Goal: Obtain resource: Download file/media

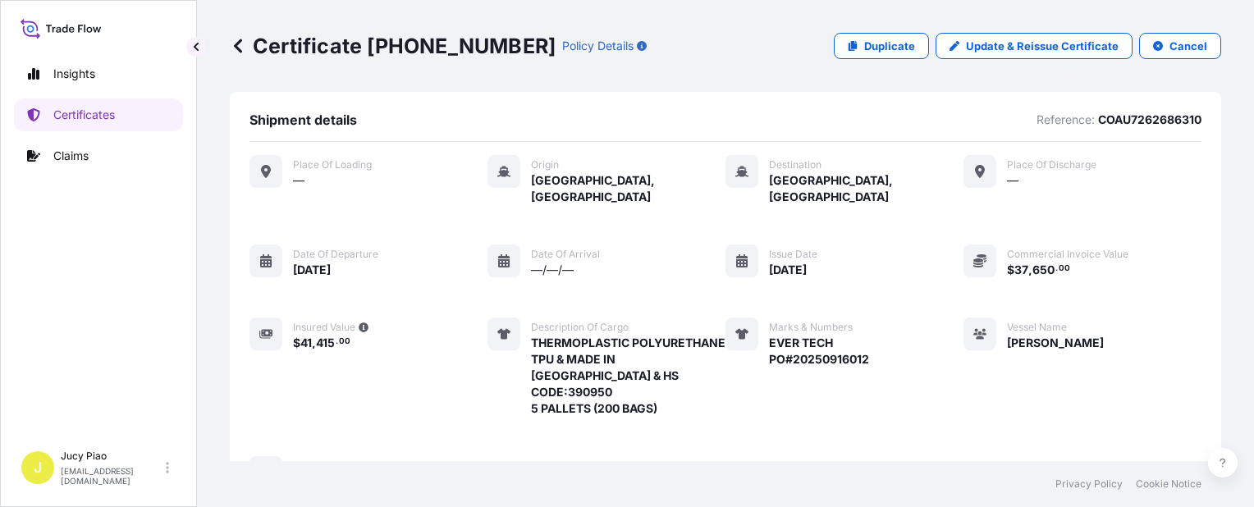
scroll to position [605, 0]
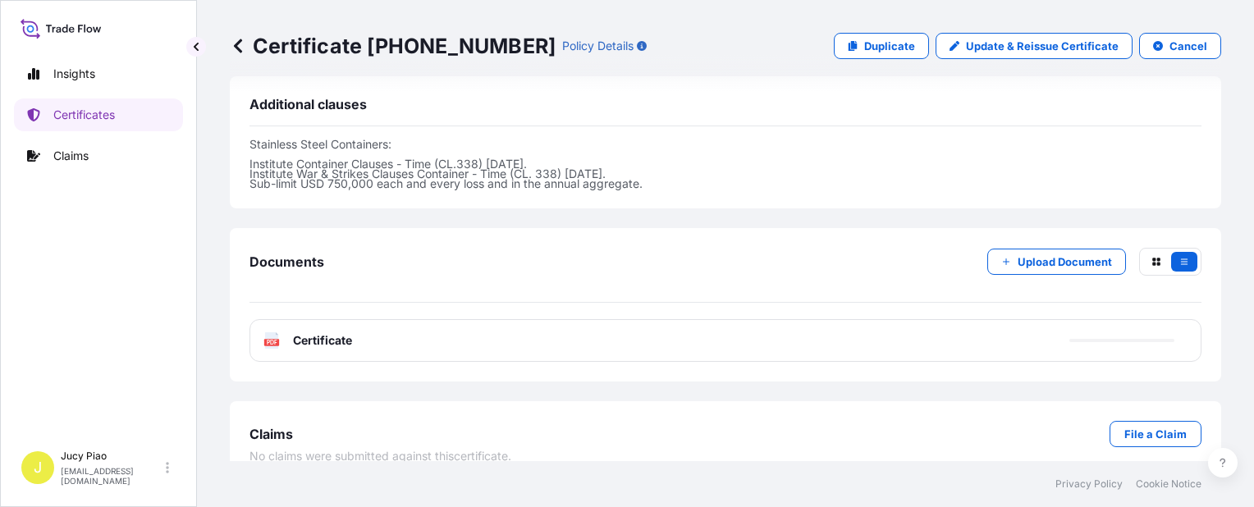
click at [144, 121] on link "Certificates" at bounding box center [98, 114] width 169 height 33
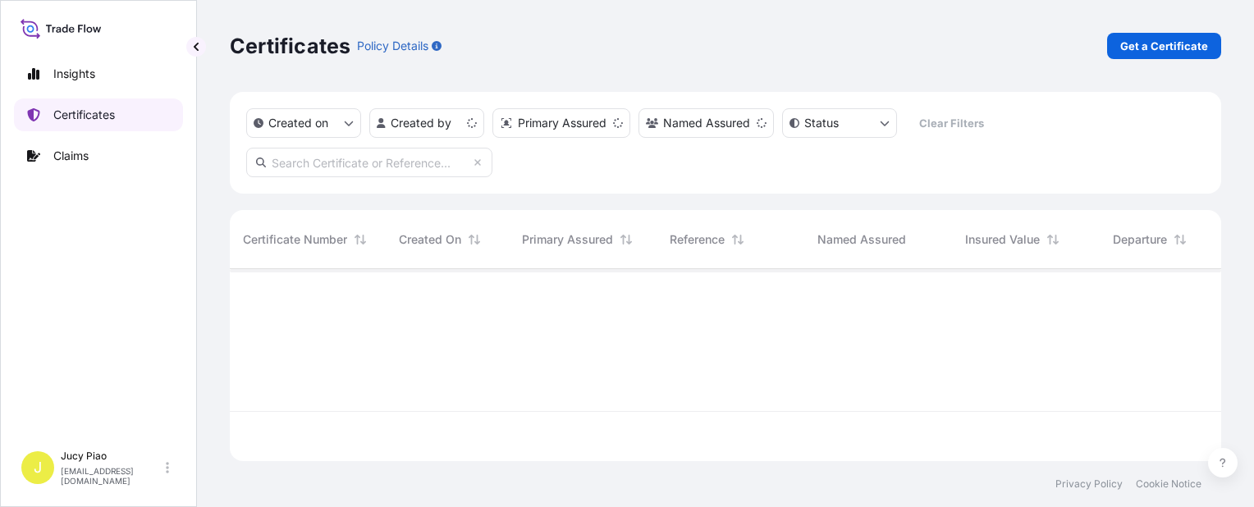
scroll to position [189, 978]
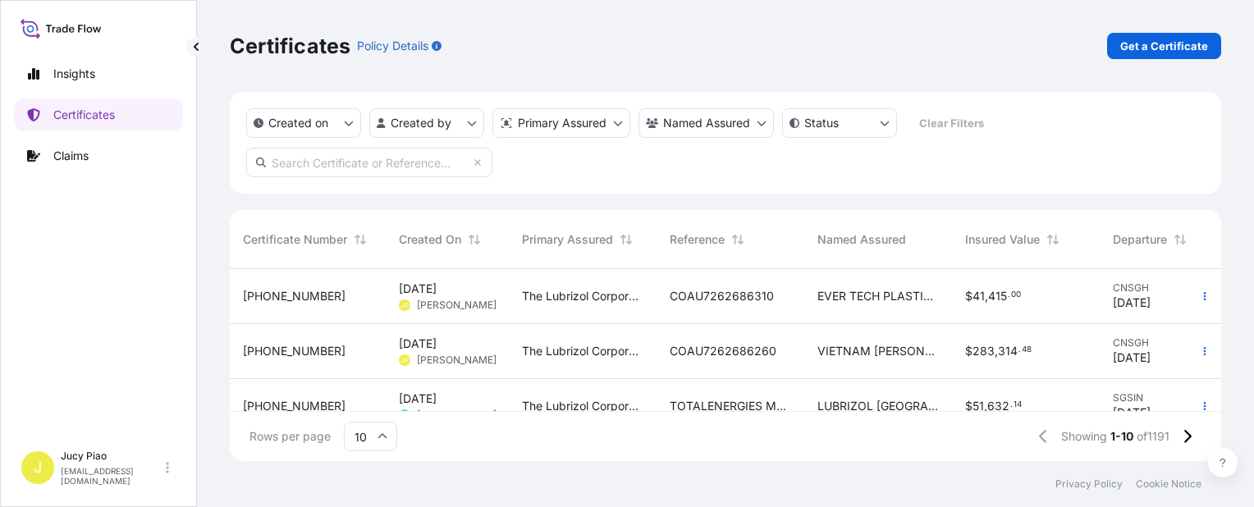
click at [299, 162] on input "text" at bounding box center [369, 163] width 246 height 30
paste input "CSHSE0432472"
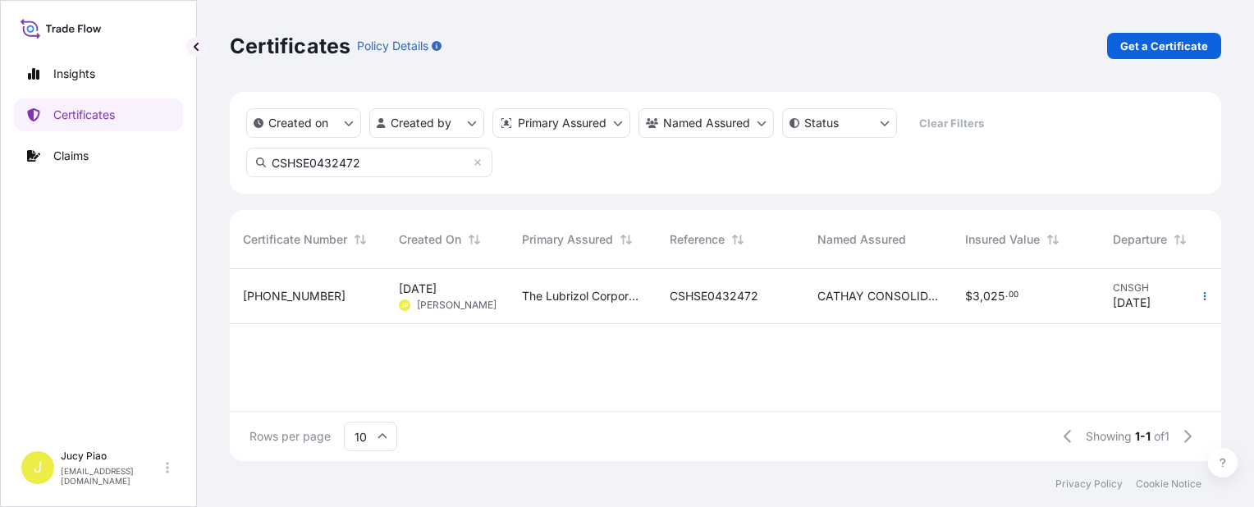
type input "CSHSE0432472"
click at [624, 308] on div "The Lubrizol Corporation" at bounding box center [583, 296] width 148 height 55
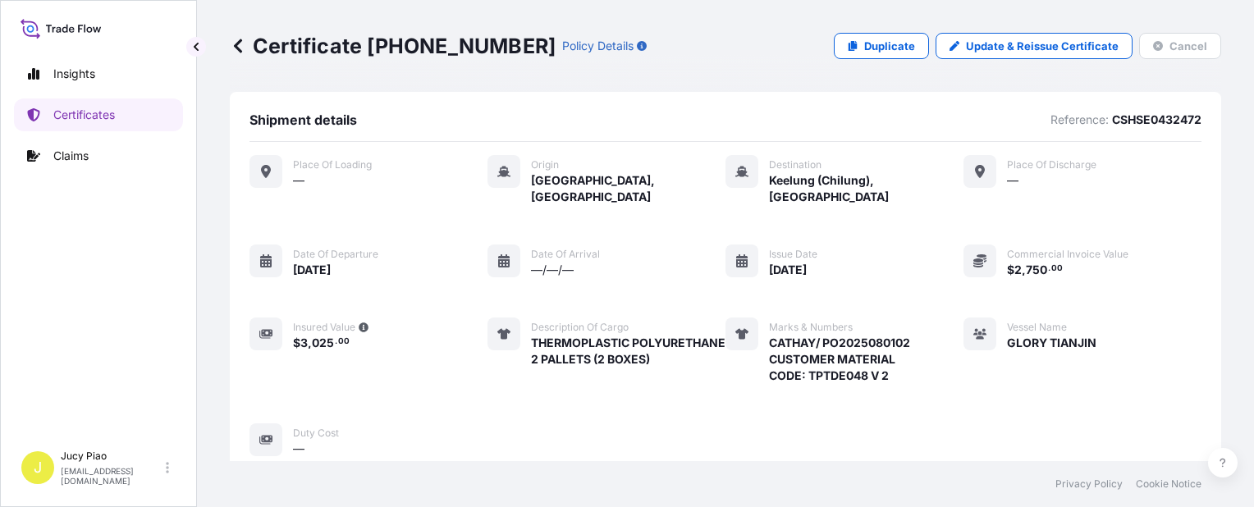
scroll to position [556, 0]
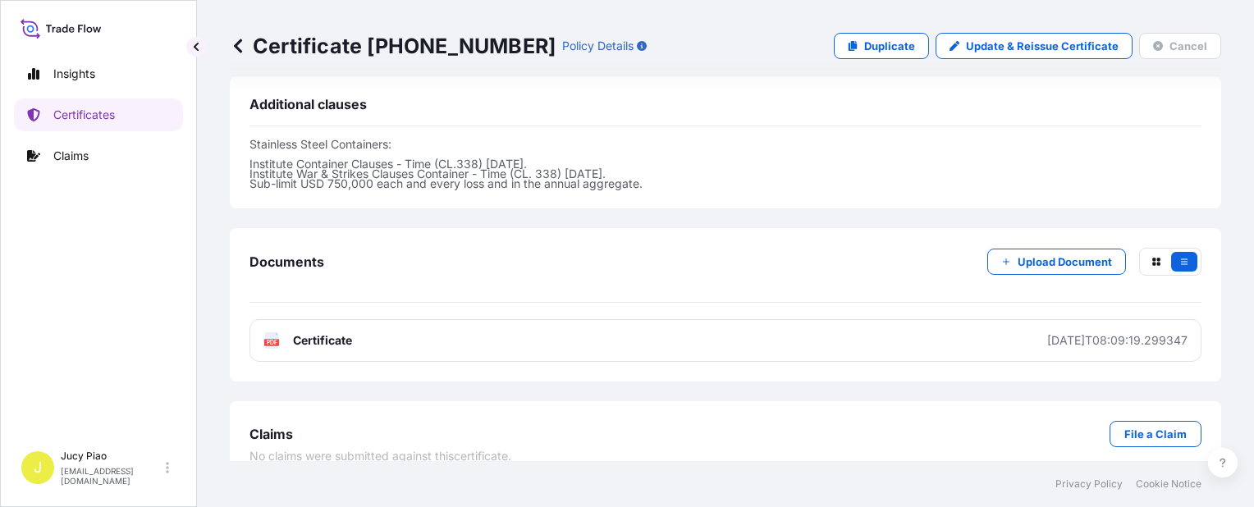
click at [850, 401] on div "Claims File a Claim No claims were submitted against this certificate ." at bounding box center [725, 442] width 991 height 83
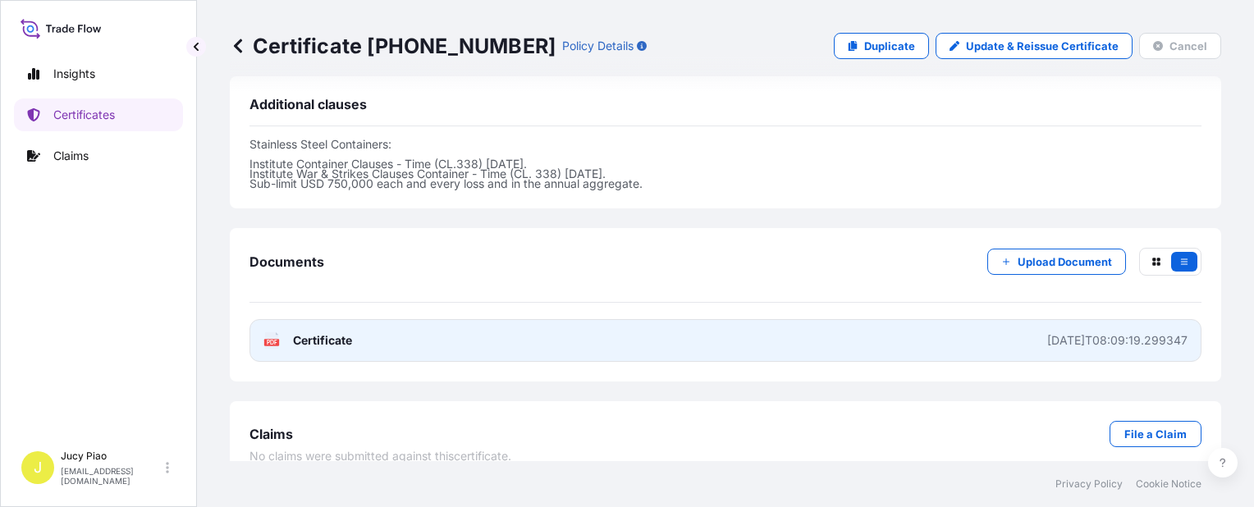
click at [857, 330] on link "PDF Certificate [DATE]T08:09:19.299347" at bounding box center [725, 340] width 952 height 43
